Goal: Task Accomplishment & Management: Use online tool/utility

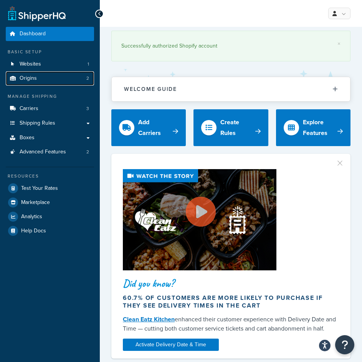
click at [46, 80] on link "Origins 2" at bounding box center [50, 78] width 88 height 14
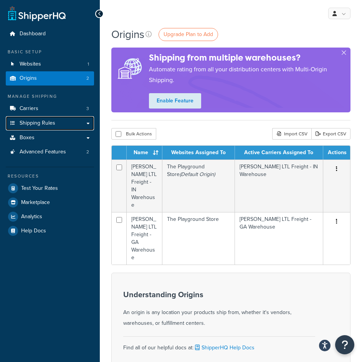
click at [40, 122] on span "Shipping Rules" at bounding box center [38, 123] width 36 height 7
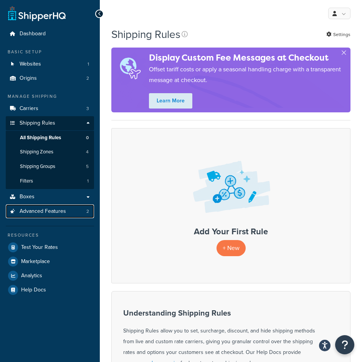
click at [44, 210] on span "Advanced Features" at bounding box center [43, 211] width 46 height 7
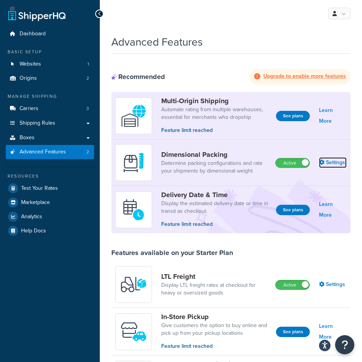
click at [336, 165] on link "Settings" at bounding box center [333, 162] width 28 height 11
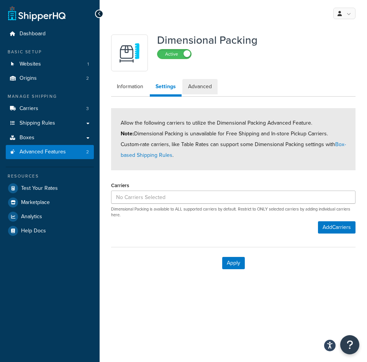
click at [194, 88] on link "Advanced" at bounding box center [199, 86] width 35 height 15
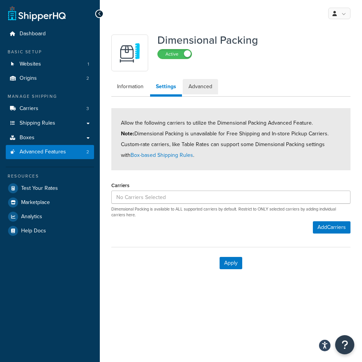
select select "false"
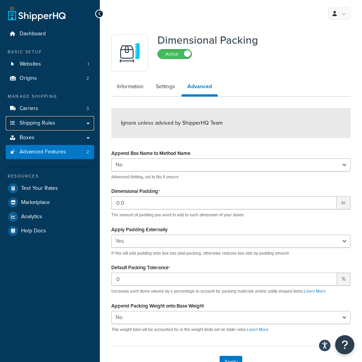
click at [54, 120] on span "Shipping Rules" at bounding box center [38, 123] width 36 height 7
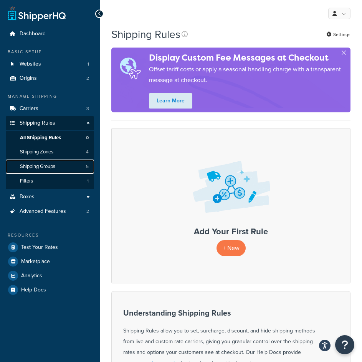
click at [52, 169] on span "Shipping Groups" at bounding box center [37, 166] width 35 height 7
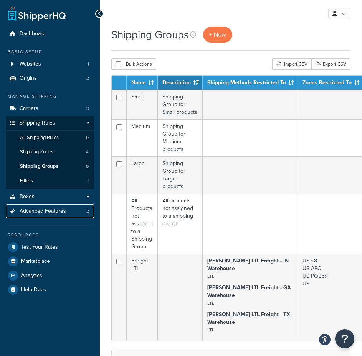
click at [27, 209] on span "Advanced Features" at bounding box center [43, 211] width 46 height 7
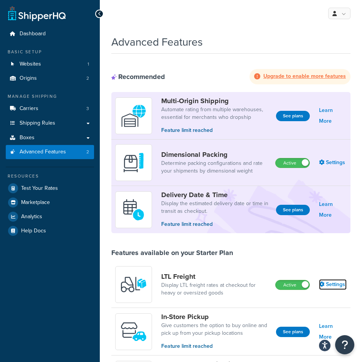
click at [323, 284] on icon at bounding box center [321, 283] width 5 height 5
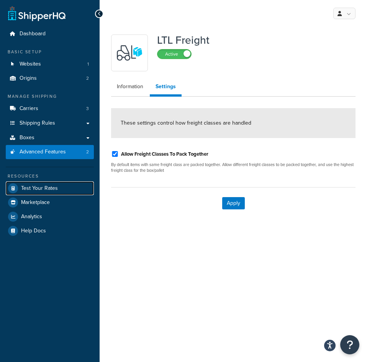
click at [40, 191] on span "Test Your Rates" at bounding box center [39, 188] width 37 height 7
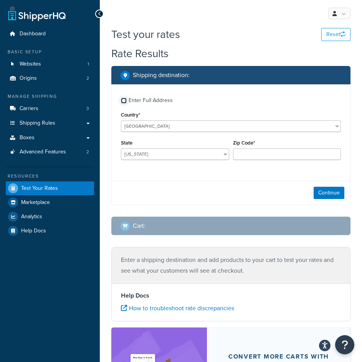
click at [123, 102] on input "Enter Full Address" at bounding box center [124, 101] width 6 height 6
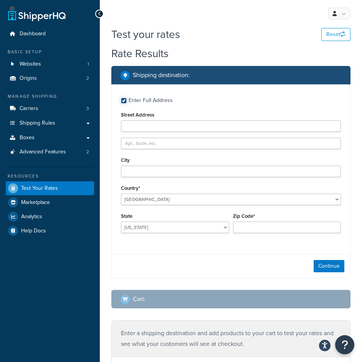
click at [123, 102] on input "Enter Full Address" at bounding box center [124, 101] width 6 height 6
checkbox input "false"
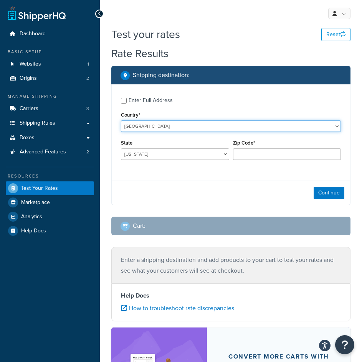
click at [156, 126] on select "United States United Kingdom Afghanistan Åland Islands Albania Algeria American…" at bounding box center [231, 126] width 220 height 12
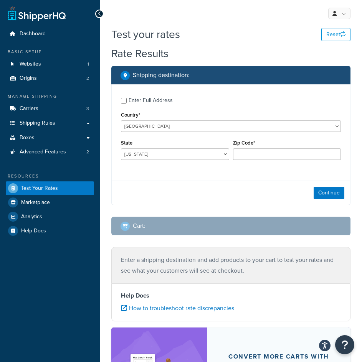
click at [181, 108] on div "Enter Full Address Country* United States United Kingdom Afghanistan Åland Isla…" at bounding box center [231, 129] width 238 height 90
click at [261, 156] on input "Zip Code*" at bounding box center [287, 154] width 108 height 12
type input "68128"
select select "NE"
click at [322, 193] on button "Continue" at bounding box center [328, 193] width 31 height 12
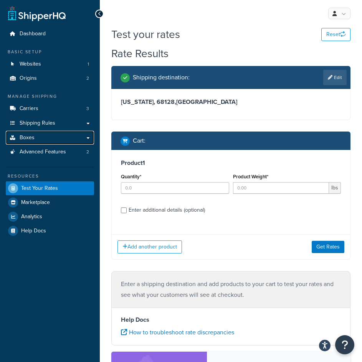
click at [49, 141] on link "Boxes" at bounding box center [50, 138] width 88 height 14
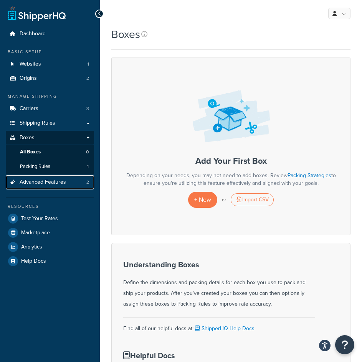
click at [52, 179] on span "Advanced Features" at bounding box center [43, 182] width 46 height 7
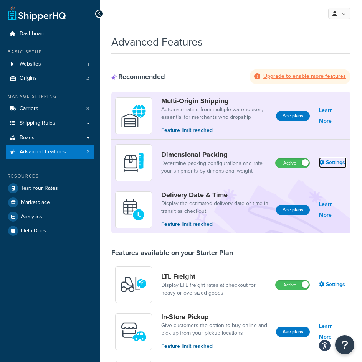
click at [327, 161] on link "Settings" at bounding box center [333, 162] width 28 height 11
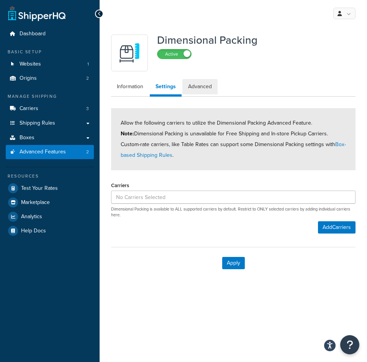
click at [196, 88] on link "Advanced" at bounding box center [199, 86] width 35 height 15
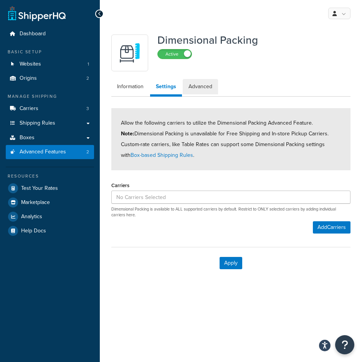
select select "false"
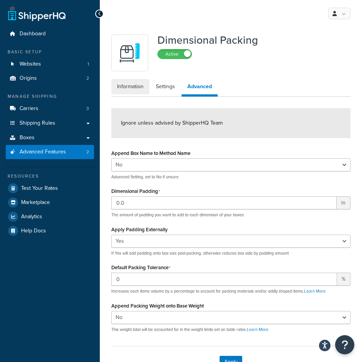
click at [137, 86] on link "Information" at bounding box center [130, 86] width 38 height 15
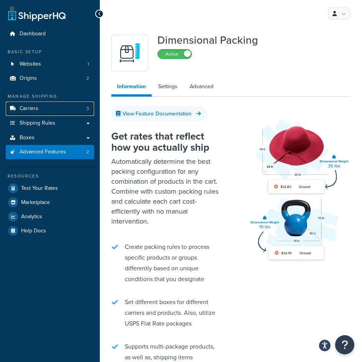
click at [44, 108] on link "Carriers 3" at bounding box center [50, 109] width 88 height 14
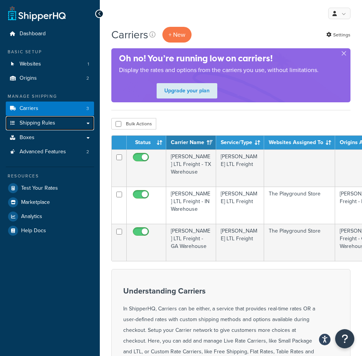
click at [43, 122] on span "Shipping Rules" at bounding box center [38, 123] width 36 height 7
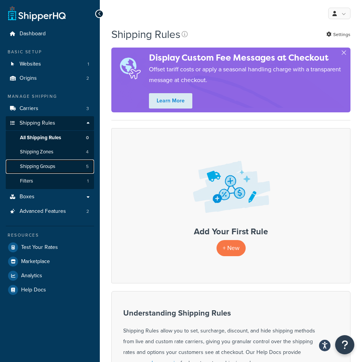
click at [49, 167] on span "Shipping Groups" at bounding box center [37, 166] width 35 height 7
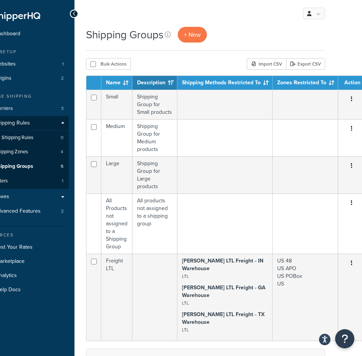
scroll to position [38, 25]
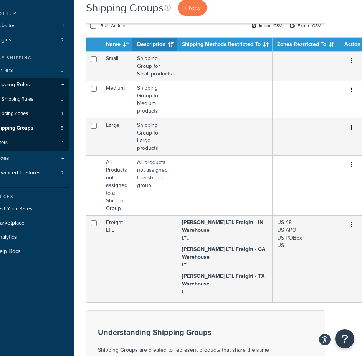
click at [346, 231] on button "button" at bounding box center [351, 225] width 11 height 12
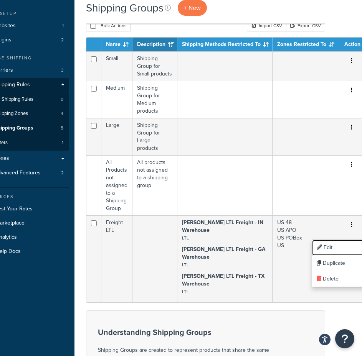
click at [340, 245] on link "Edit" at bounding box center [342, 248] width 61 height 16
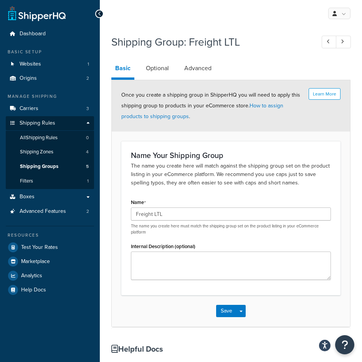
click at [199, 69] on link "Advanced" at bounding box center [197, 68] width 35 height 18
select select "125"
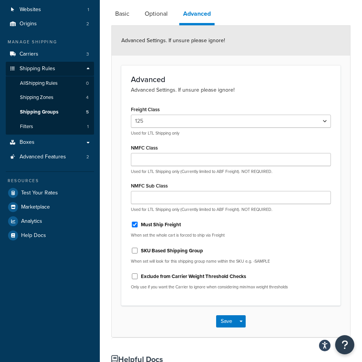
scroll to position [37, 0]
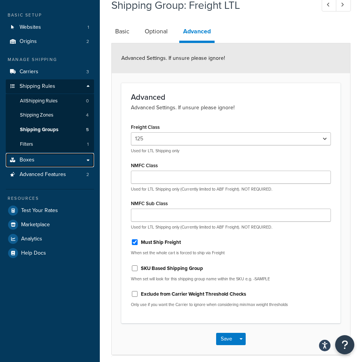
click at [44, 163] on link "Boxes" at bounding box center [50, 160] width 88 height 14
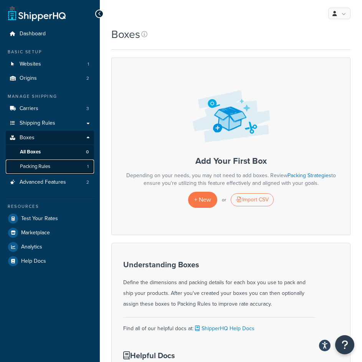
click at [51, 166] on link "Packing Rules 1" at bounding box center [50, 166] width 88 height 14
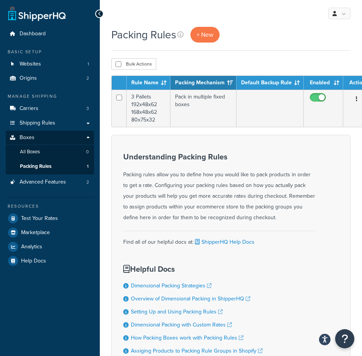
scroll to position [0, 6]
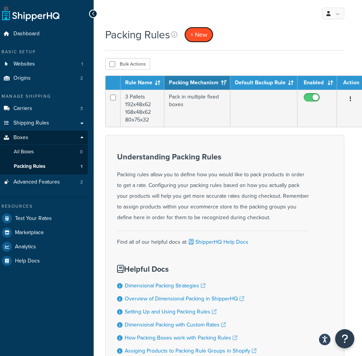
click at [198, 35] on span "+ New" at bounding box center [198, 34] width 17 height 9
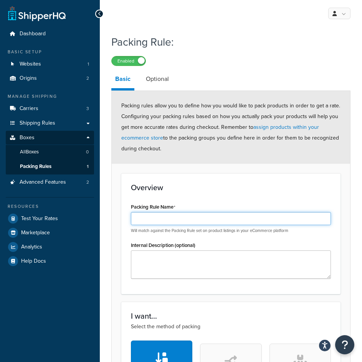
click at [177, 216] on input "Packing Rule Name" at bounding box center [231, 218] width 200 height 13
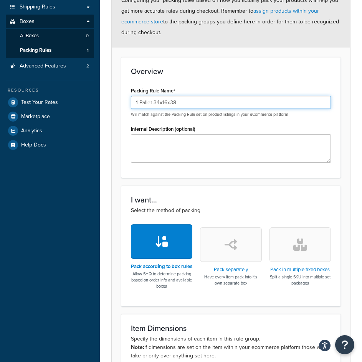
scroll to position [38, 0]
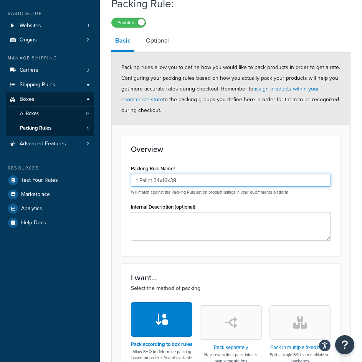
type input "1 Pallet 34x16x38"
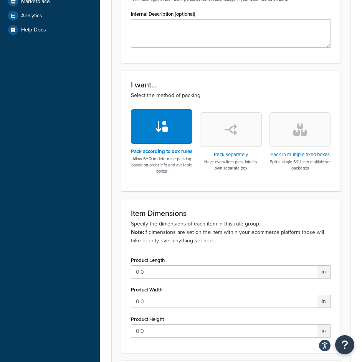
scroll to position [268, 0]
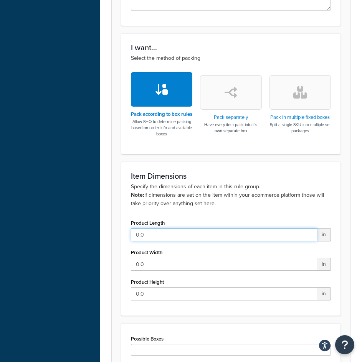
click at [222, 241] on input "0.0" at bounding box center [224, 234] width 186 height 13
click at [177, 239] on input "0.0" at bounding box center [224, 234] width 186 height 13
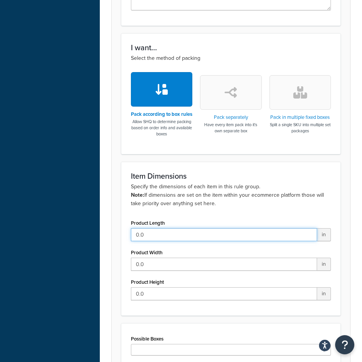
click at [177, 239] on input "0.0" at bounding box center [224, 234] width 186 height 13
type input "34"
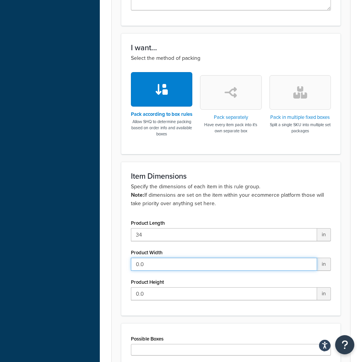
click at [172, 267] on input "0.0" at bounding box center [224, 264] width 186 height 13
type input "16"
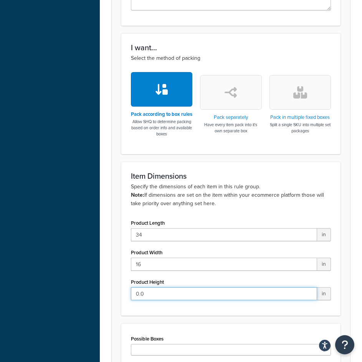
click at [165, 298] on input "0.0" at bounding box center [224, 293] width 186 height 13
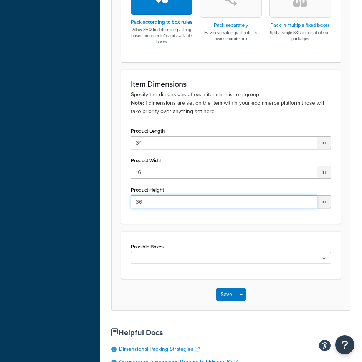
scroll to position [383, 0]
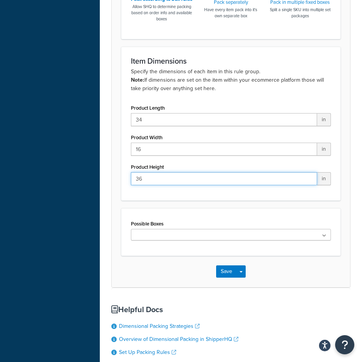
type input "36"
click at [237, 237] on ul at bounding box center [231, 235] width 200 height 12
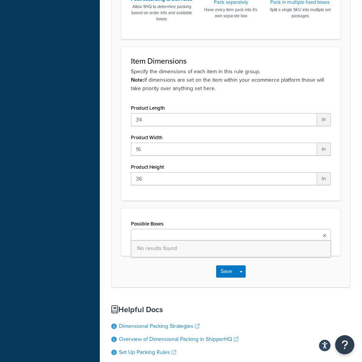
click at [271, 240] on ul at bounding box center [231, 235] width 200 height 12
click at [179, 287] on div "Save Save Dropdown Save and Edit Save and Duplicate Save and Create New" at bounding box center [231, 271] width 238 height 31
click at [225, 274] on button "Save" at bounding box center [226, 271] width 21 height 12
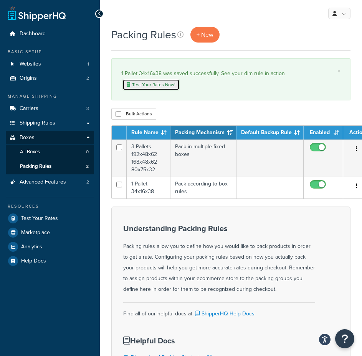
click at [162, 85] on link "Test Your Rates Now!" at bounding box center [150, 85] width 57 height 12
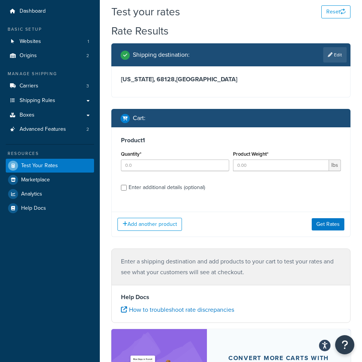
scroll to position [39, 0]
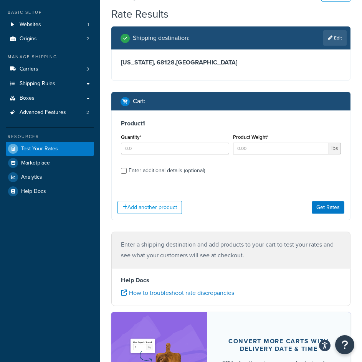
click at [180, 171] on div "Enter additional details (optional)" at bounding box center [166, 170] width 76 height 11
click at [127, 171] on input "Enter additional details (optional)" at bounding box center [124, 171] width 6 height 6
checkbox input "true"
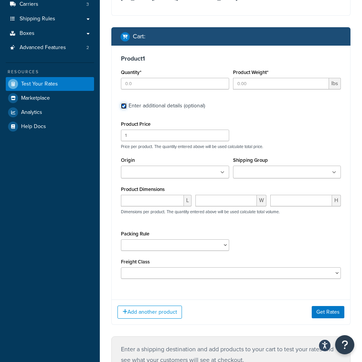
scroll to position [116, 0]
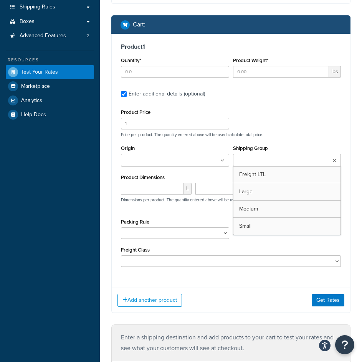
click at [258, 166] on ul at bounding box center [287, 160] width 108 height 13
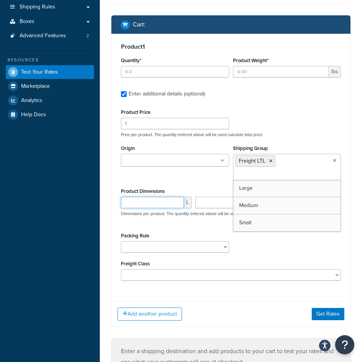
click at [158, 203] on input "number" at bounding box center [152, 203] width 63 height 12
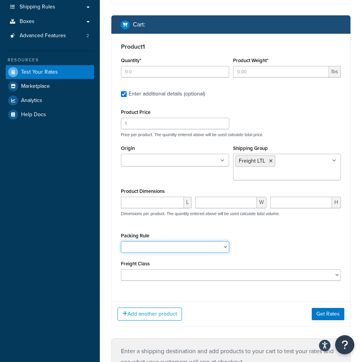
click at [214, 244] on select "1 Pallet 34x16x38 3 Pallets 192x48x62 168x48x62 80x75x32" at bounding box center [175, 247] width 108 height 12
select select "86562"
click at [121, 241] on select "1 Pallet 34x16x38 3 Pallets 192x48x62 168x48x62 80x75x32" at bounding box center [175, 247] width 108 height 12
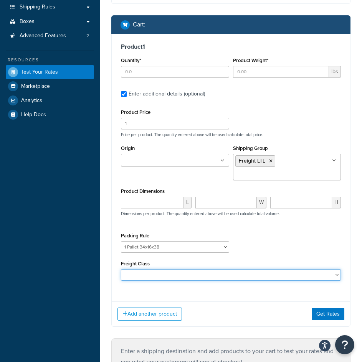
click at [212, 274] on select "50 55 60 65 70 77.5 85 92.5 100 110 125 150 175 200 250 300 400 500" at bounding box center [231, 275] width 220 height 12
select select "125"
click at [121, 269] on select "50 55 60 65 70 77.5 85 92.5 100 110 125 150 175 200 250 300 400 500" at bounding box center [231, 275] width 220 height 12
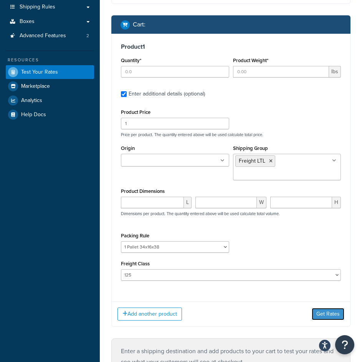
click at [322, 311] on button "Get Rates" at bounding box center [327, 314] width 33 height 12
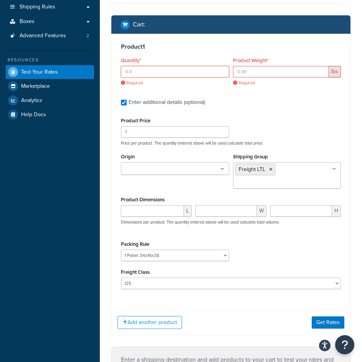
click at [154, 72] on input "Quantity*" at bounding box center [175, 72] width 108 height 12
type input "1"
click at [260, 73] on input "Product Weight*" at bounding box center [281, 72] width 96 height 12
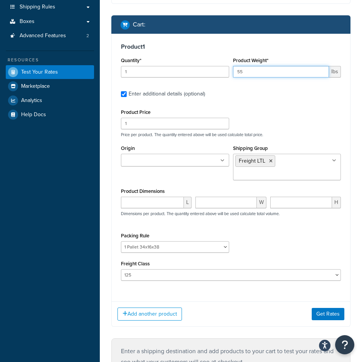
type input "55"
click at [321, 314] on button "Get Rates" at bounding box center [327, 314] width 33 height 12
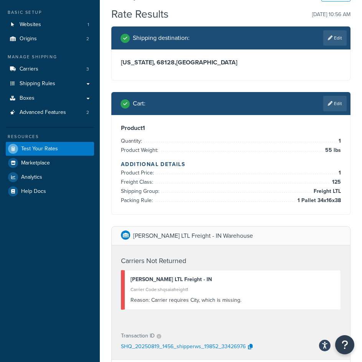
scroll to position [1, 0]
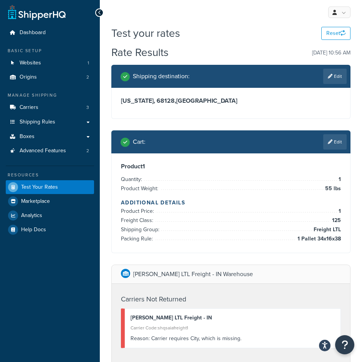
click at [330, 81] on link "Edit" at bounding box center [334, 76] width 23 height 15
select select "NE"
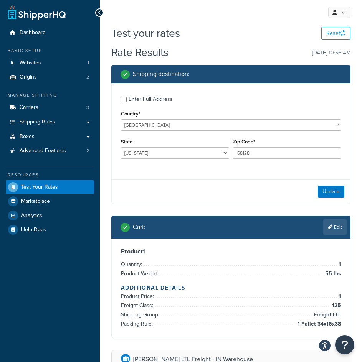
click at [128, 98] on div "Enter Full Address" at bounding box center [231, 98] width 220 height 12
click at [137, 100] on div "Enter Full Address" at bounding box center [150, 99] width 44 height 11
click at [127, 100] on input "Enter Full Address" at bounding box center [124, 100] width 6 height 6
checkbox input "true"
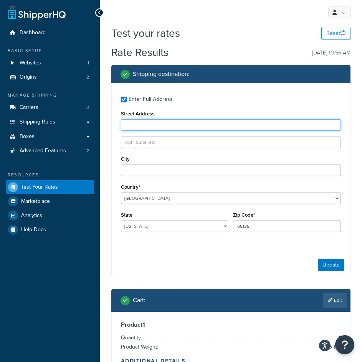
click at [154, 124] on input "Street Address" at bounding box center [231, 125] width 220 height 12
type input "[STREET_ADDRESS][PERSON_NAME]"
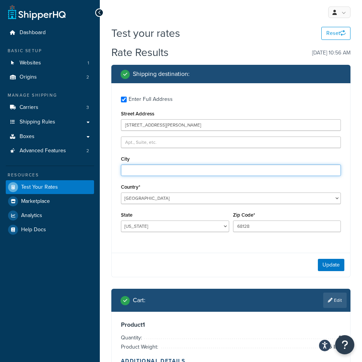
type input "La Vista"
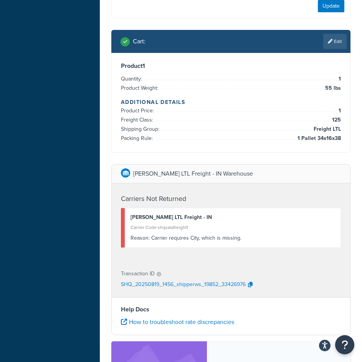
scroll to position [154, 0]
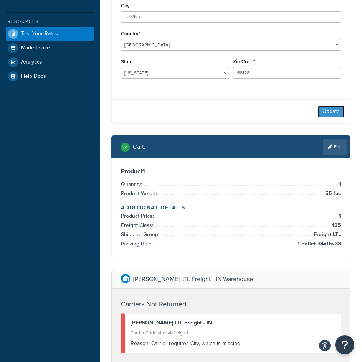
click at [332, 110] on button "Update" at bounding box center [330, 111] width 26 height 12
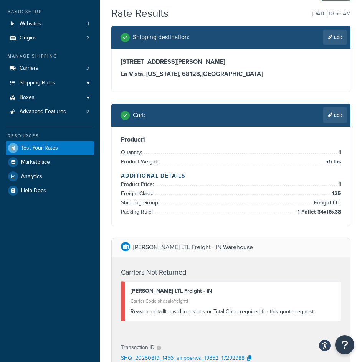
scroll to position [39, 0]
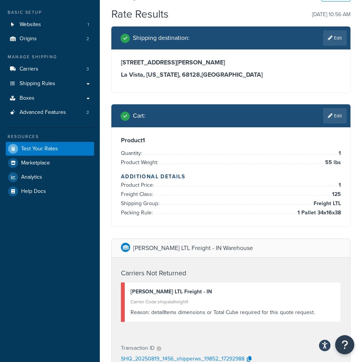
click at [335, 113] on link "Edit" at bounding box center [334, 115] width 23 height 15
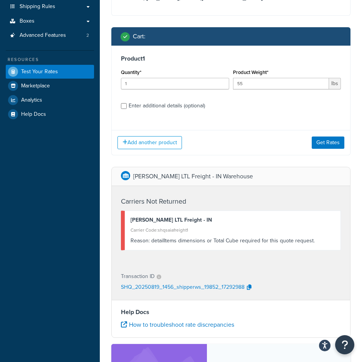
scroll to position [116, 0]
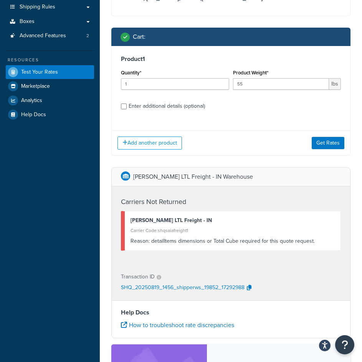
click at [161, 107] on div "Enter additional details (optional)" at bounding box center [166, 106] width 76 height 11
click at [127, 107] on input "Enter additional details (optional)" at bounding box center [124, 107] width 6 height 6
checkbox input "true"
select select "86562"
select select "125"
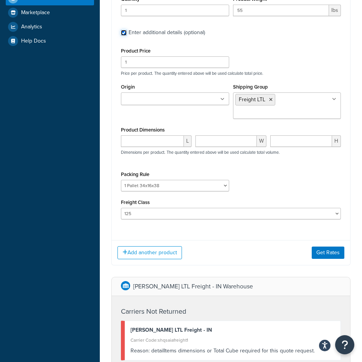
scroll to position [193, 0]
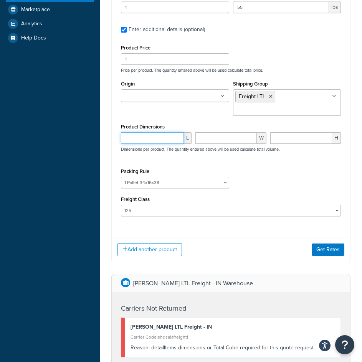
click at [157, 136] on input "number" at bounding box center [152, 138] width 63 height 12
type input "2"
type input "34"
click at [212, 139] on input "number" at bounding box center [225, 138] width 61 height 12
type input "16"
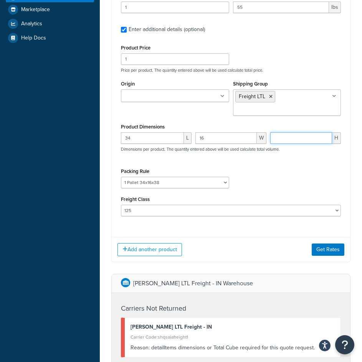
click at [286, 140] on input "number" at bounding box center [301, 138] width 62 height 12
type input "38"
click at [281, 161] on div "Product Price 1 Price per product. The quantity entered above will be used calc…" at bounding box center [231, 130] width 220 height 174
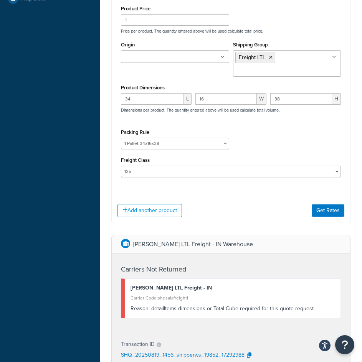
scroll to position [269, 0]
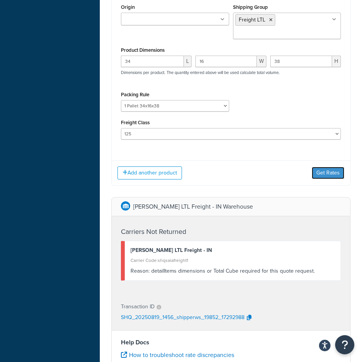
click at [316, 173] on button "Get Rates" at bounding box center [327, 173] width 33 height 12
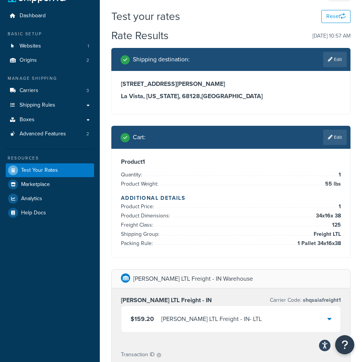
scroll to position [0, 0]
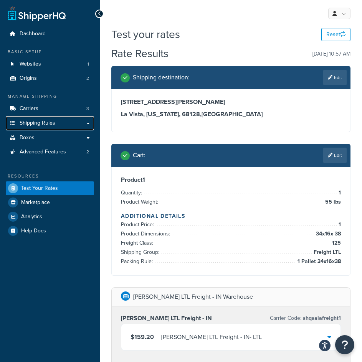
click at [41, 125] on span "Shipping Rules" at bounding box center [38, 123] width 36 height 7
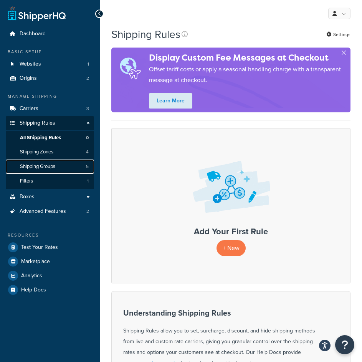
click at [46, 165] on span "Shipping Groups" at bounding box center [37, 166] width 35 height 7
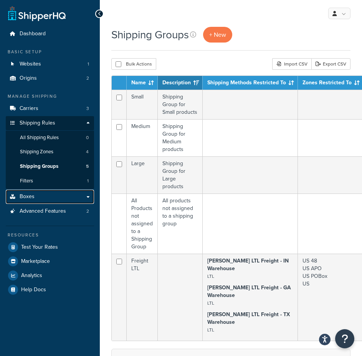
click at [44, 195] on link "Boxes" at bounding box center [50, 197] width 88 height 14
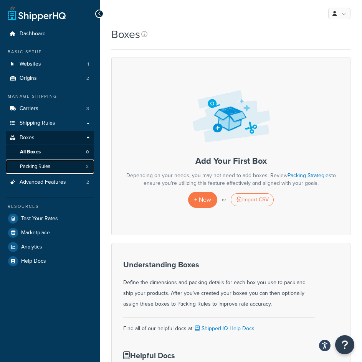
click at [45, 166] on span "Packing Rules" at bounding box center [35, 166] width 30 height 7
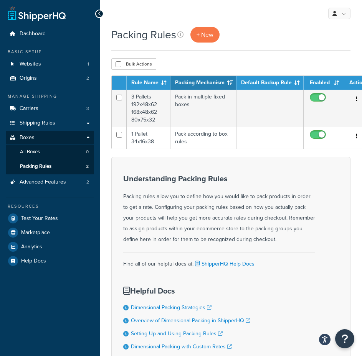
click at [154, 139] on td "1 Pallet 34x16x38" at bounding box center [149, 138] width 44 height 22
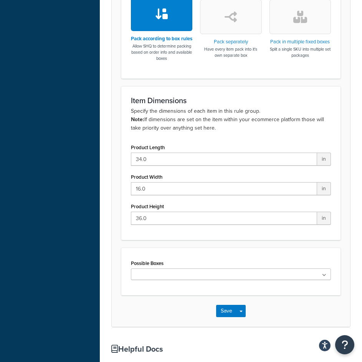
scroll to position [307, 0]
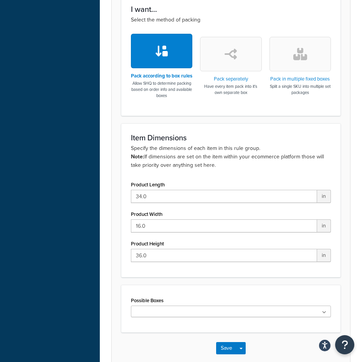
click at [234, 69] on button "button" at bounding box center [230, 54] width 61 height 35
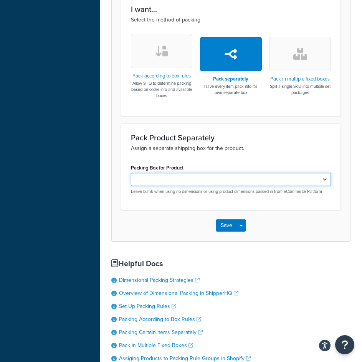
click at [218, 179] on select "Packing Box for Product" at bounding box center [231, 179] width 200 height 13
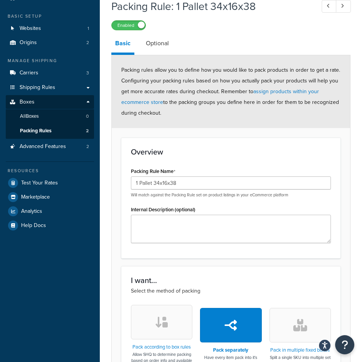
scroll to position [0, 0]
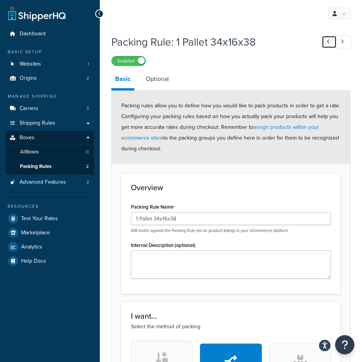
click at [327, 43] on icon at bounding box center [327, 41] width 3 height 5
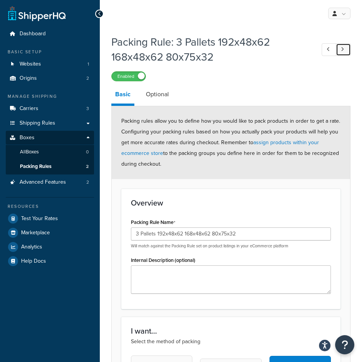
click at [340, 44] on link at bounding box center [342, 49] width 15 height 13
type input "1 Pallet 34x16x38"
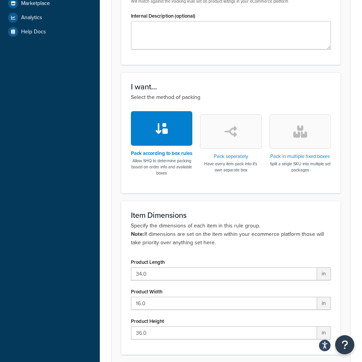
scroll to position [268, 0]
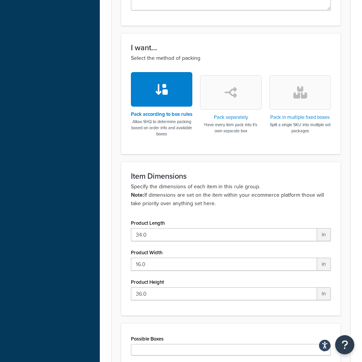
click at [299, 99] on icon "button" at bounding box center [300, 92] width 14 height 12
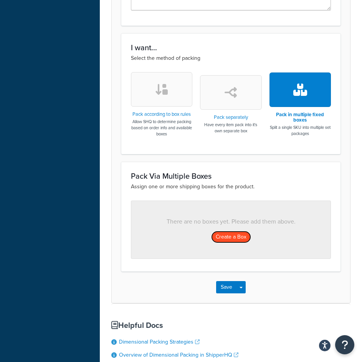
click at [233, 235] on button "Create a Box" at bounding box center [231, 237] width 40 height 12
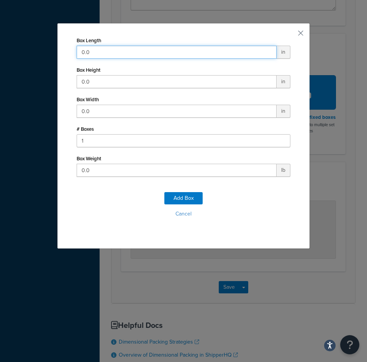
click at [135, 54] on input "0.0" at bounding box center [177, 52] width 200 height 13
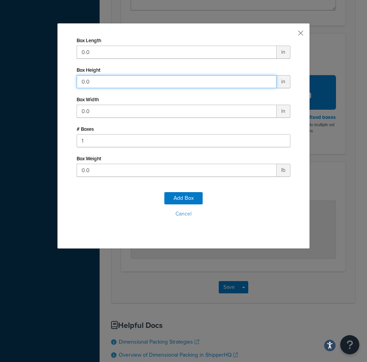
click at [140, 84] on input "0.0" at bounding box center [177, 81] width 200 height 13
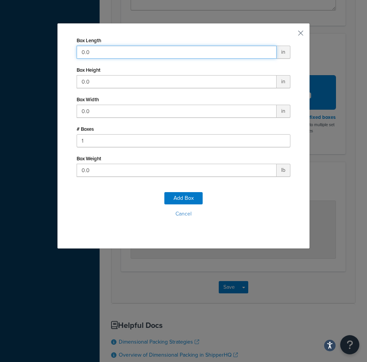
click at [128, 56] on input "0.0" at bounding box center [177, 52] width 200 height 13
type input "2"
type input "34"
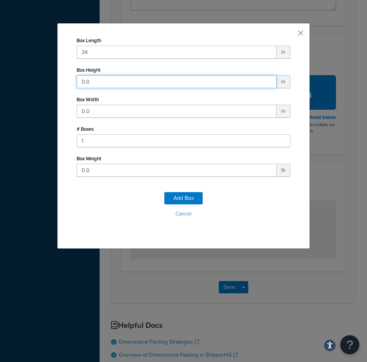
click at [110, 82] on input "0.0" at bounding box center [177, 81] width 200 height 13
type input "16"
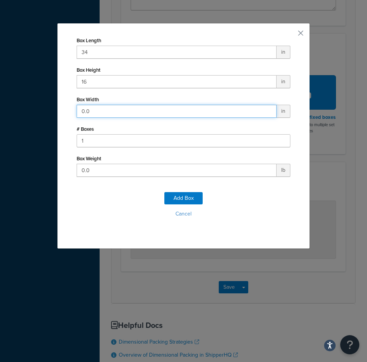
drag, startPoint x: 100, startPoint y: 116, endPoint x: 61, endPoint y: 117, distance: 38.7
click at [61, 117] on div "Box Length 34 in Box Height 16 in Box Width 0.0 in # Boxes 1 Box Weight 0.0 lb …" at bounding box center [183, 136] width 253 height 226
type input "38"
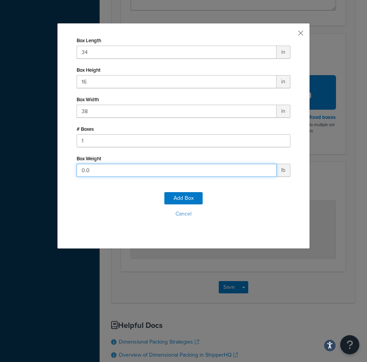
click at [100, 172] on input "0.0" at bounding box center [177, 170] width 200 height 13
drag, startPoint x: 100, startPoint y: 172, endPoint x: 38, endPoint y: 185, distance: 63.5
click at [38, 185] on div "Box Length 34 in Box Height 16 in Box Width 38 in # Boxes 1 Box Weight 0.0 lb A…" at bounding box center [183, 181] width 367 height 362
type input "65"
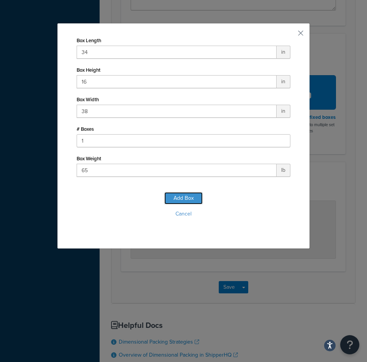
click at [186, 196] on button "Add Box" at bounding box center [183, 198] width 38 height 12
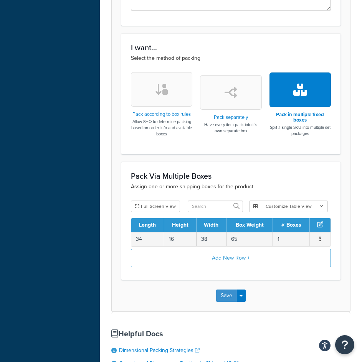
click at [225, 298] on button "Save" at bounding box center [226, 295] width 21 height 12
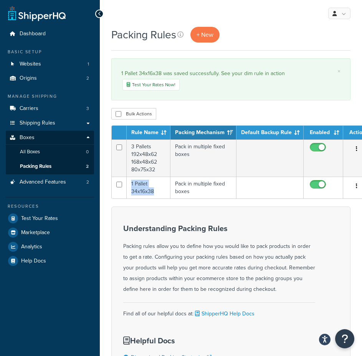
drag, startPoint x: 155, startPoint y: 192, endPoint x: 129, endPoint y: 183, distance: 27.4
click at [129, 183] on td "1 Pallet 34x16x38" at bounding box center [149, 188] width 44 height 22
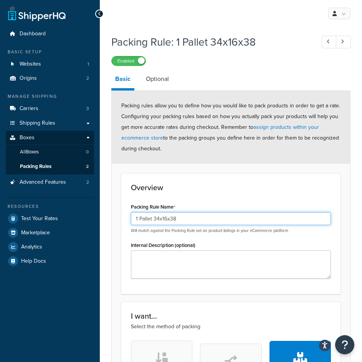
drag, startPoint x: 199, startPoint y: 217, endPoint x: 113, endPoint y: 222, distance: 85.3
click at [113, 222] on form "Packing rules allow you to define how you would like to pack products in order …" at bounding box center [231, 335] width 238 height 489
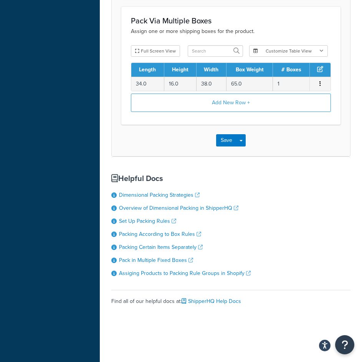
scroll to position [430, 0]
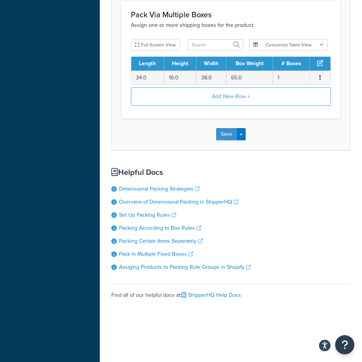
click at [223, 137] on button "Save" at bounding box center [226, 134] width 21 height 12
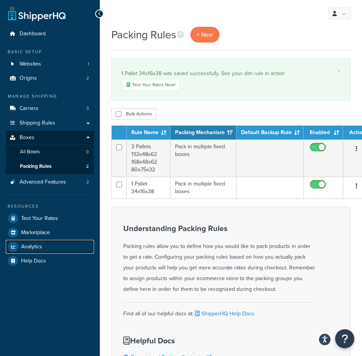
click at [46, 248] on link "Analytics" at bounding box center [50, 247] width 88 height 14
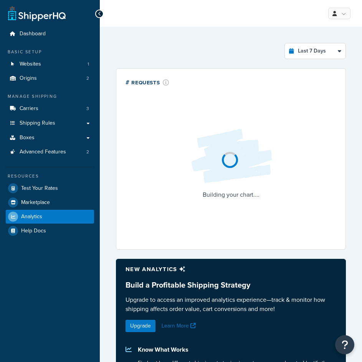
select select "last_7_days"
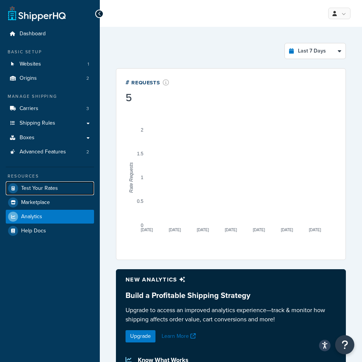
click at [39, 183] on link "Test Your Rates" at bounding box center [50, 188] width 88 height 14
